Goal: Ask a question

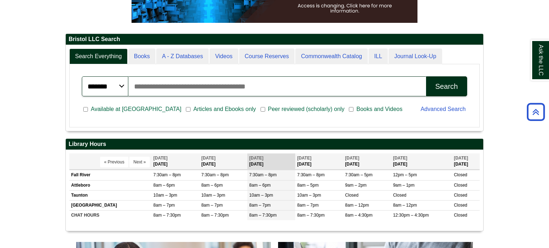
scroll to position [152, 0]
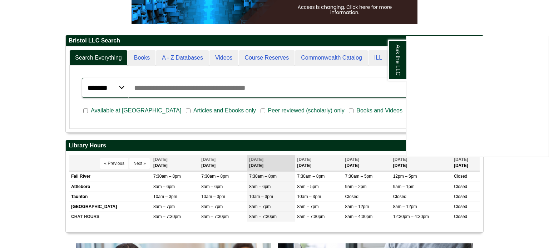
click at [497, 14] on div "Ask the LLC" at bounding box center [274, 124] width 549 height 248
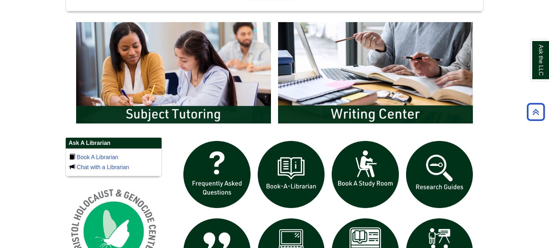
scroll to position [377, 0]
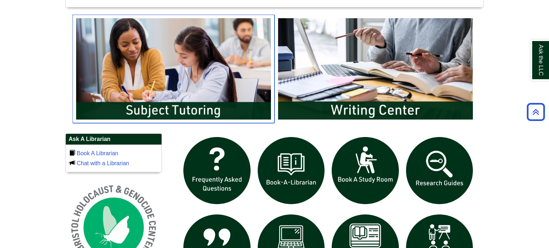
click at [235, 69] on img "slideshow" at bounding box center [174, 69] width 202 height 109
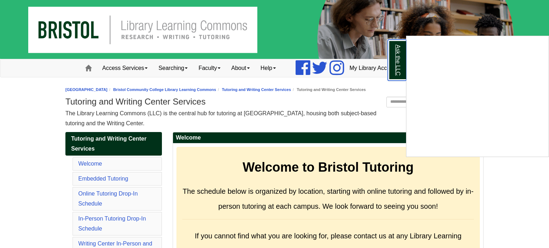
click at [398, 61] on link "Ask the LLC" at bounding box center [397, 60] width 19 height 41
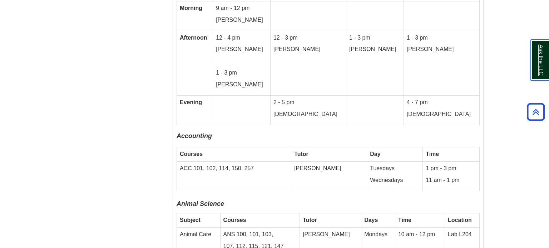
scroll to position [1583, 0]
click at [325, 214] on td "Tutor" at bounding box center [330, 221] width 61 height 14
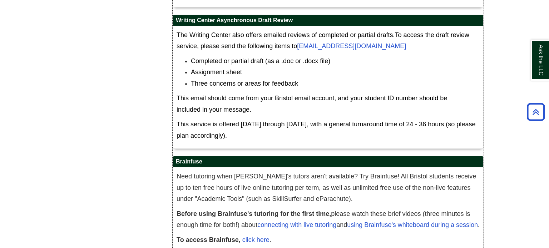
scroll to position [4102, 0]
